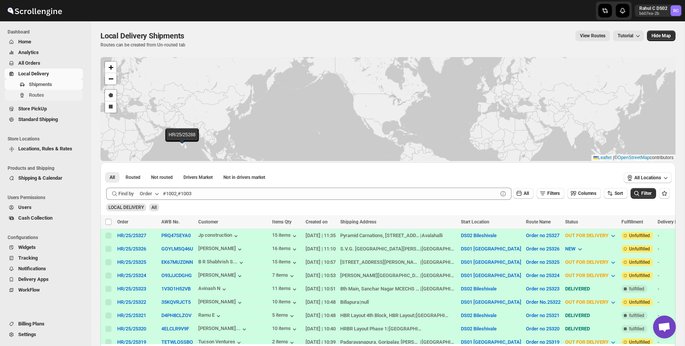
scroll to position [144, 0]
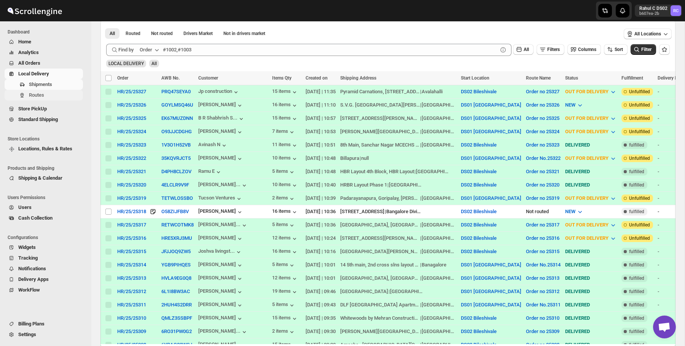
click at [49, 97] on span "Routes" at bounding box center [55, 95] width 53 height 8
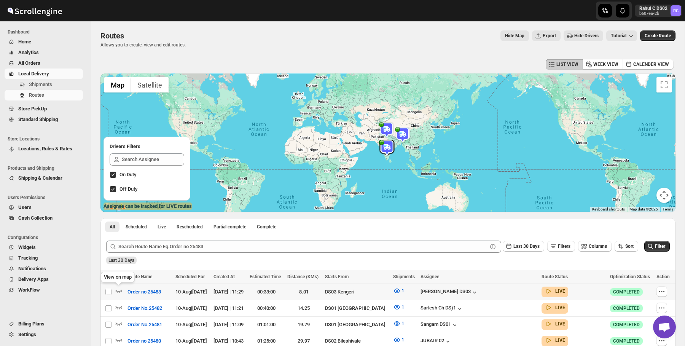
click at [118, 295] on span at bounding box center [119, 293] width 8 height 6
click at [118, 294] on span at bounding box center [119, 293] width 8 height 6
click at [117, 287] on icon "button" at bounding box center [119, 291] width 8 height 8
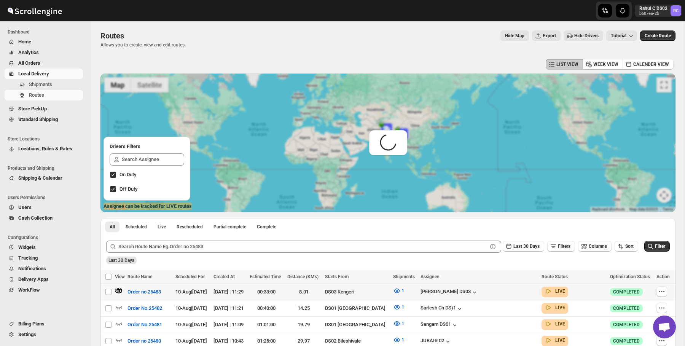
click at [118, 291] on icon "button" at bounding box center [119, 291] width 3 height 3
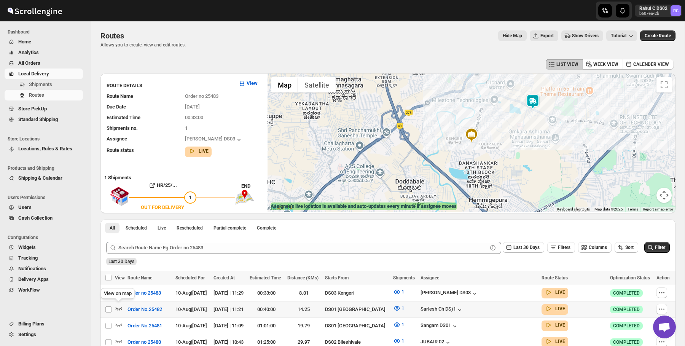
click at [118, 310] on icon "button" at bounding box center [119, 309] width 8 height 8
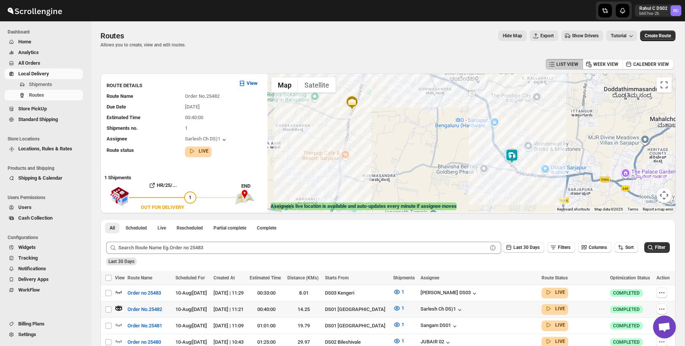
drag, startPoint x: 561, startPoint y: 188, endPoint x: 531, endPoint y: 194, distance: 30.8
click at [531, 194] on div at bounding box center [472, 142] width 408 height 139
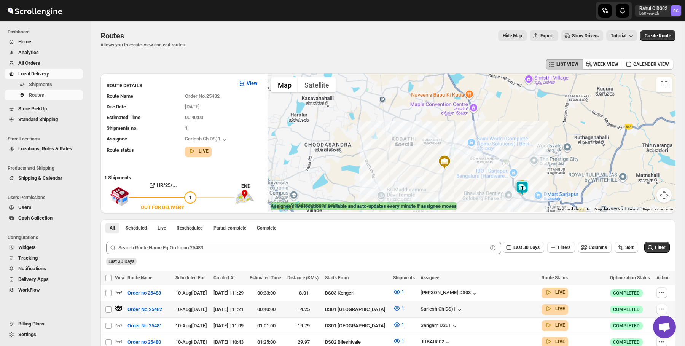
click at [524, 184] on img at bounding box center [522, 187] width 15 height 15
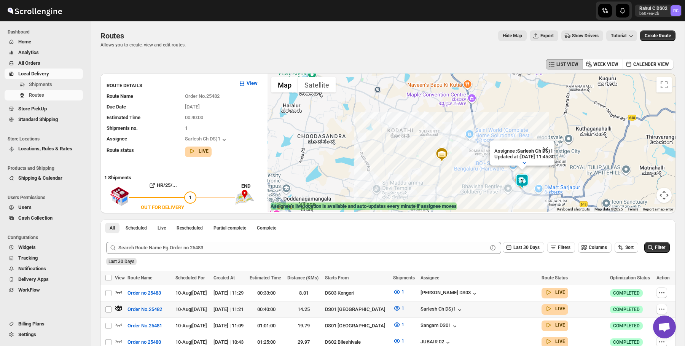
click at [476, 34] on div "Hide Map Export Show Drivers Tutorial" at bounding box center [414, 35] width 445 height 11
click at [36, 61] on span "All Orders" at bounding box center [29, 63] width 22 height 6
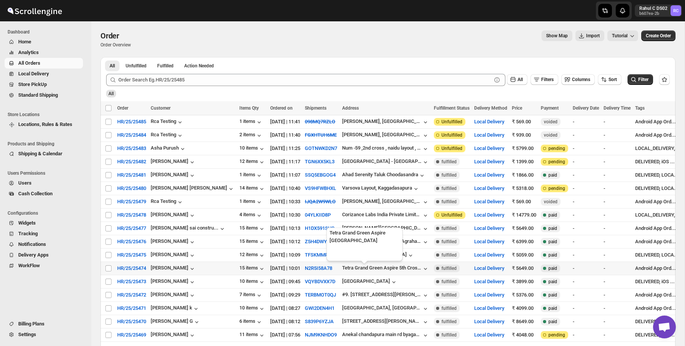
scroll to position [24, 0]
